Goal: Transaction & Acquisition: Purchase product/service

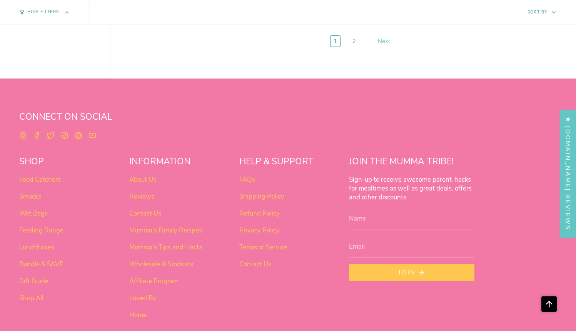
scroll to position [3108, 0]
